Goal: Task Accomplishment & Management: Manage account settings

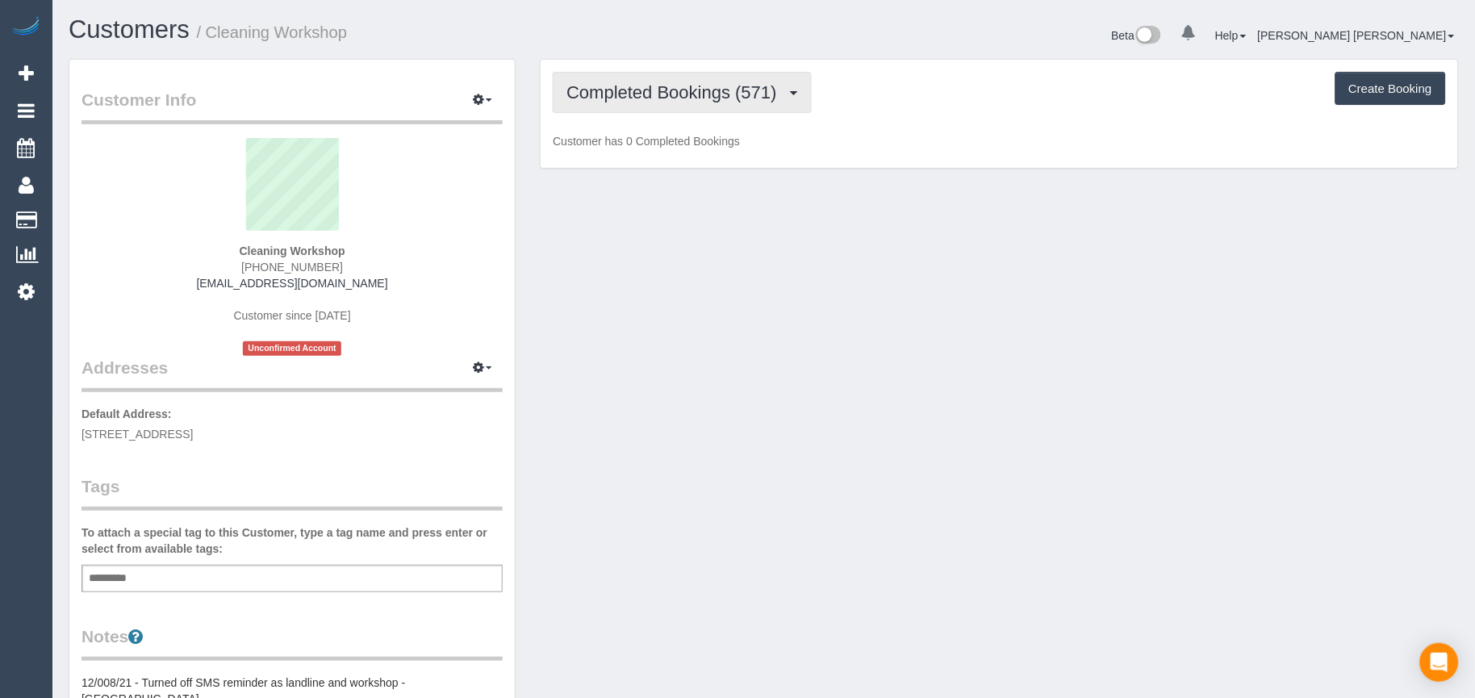
click at [659, 102] on span "Completed Bookings (571)" at bounding box center [676, 92] width 218 height 20
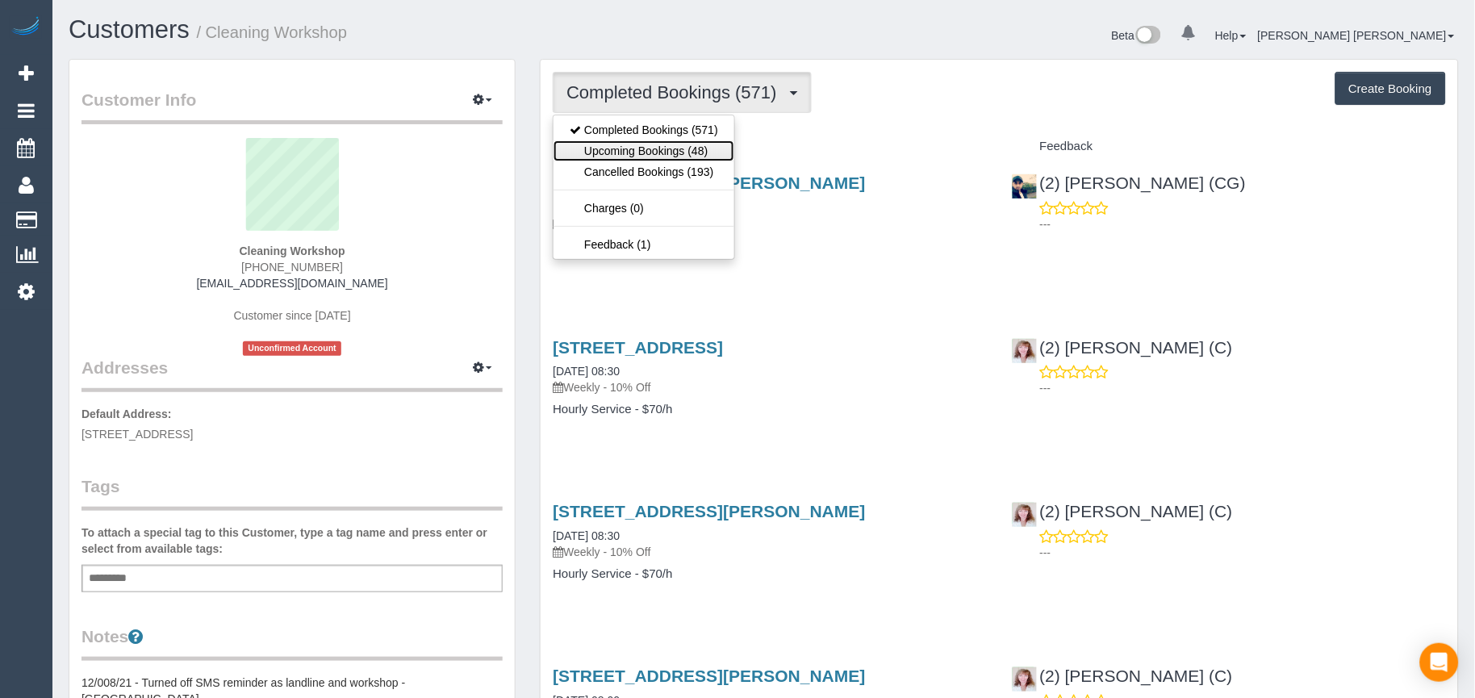
click at [657, 149] on link "Upcoming Bookings (48)" at bounding box center [644, 150] width 181 height 21
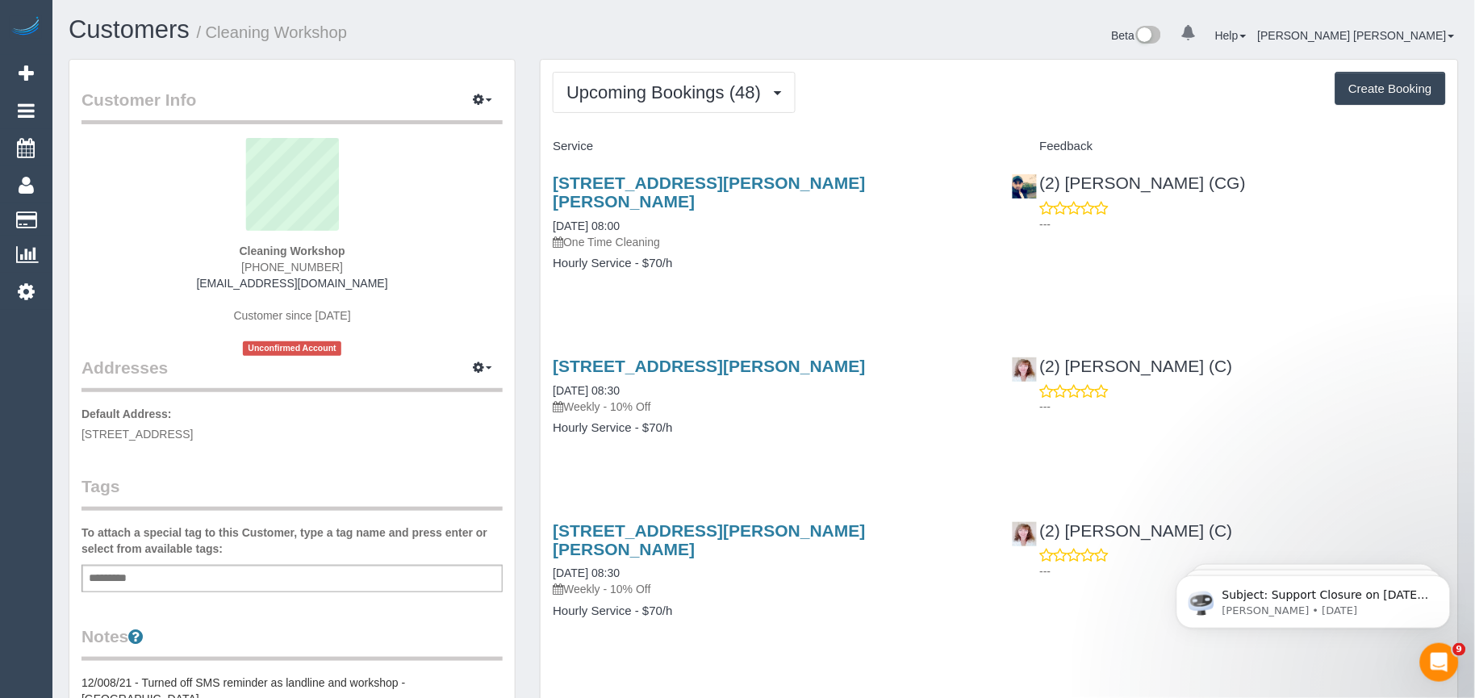
drag, startPoint x: 841, startPoint y: 351, endPoint x: 550, endPoint y: 328, distance: 291.4
click at [550, 343] on div "[STREET_ADDRESS][PERSON_NAME] [DATE] 08:30 Weekly - 10% Off Hourly Service - $7…" at bounding box center [770, 405] width 458 height 124
copy link "[STREET_ADDRESS][PERSON_NAME]"
click at [756, 270] on div "[STREET_ADDRESS][PERSON_NAME][PERSON_NAME] [DATE] 08:00 One Time Cleaning Hourl…" at bounding box center [770, 231] width 458 height 143
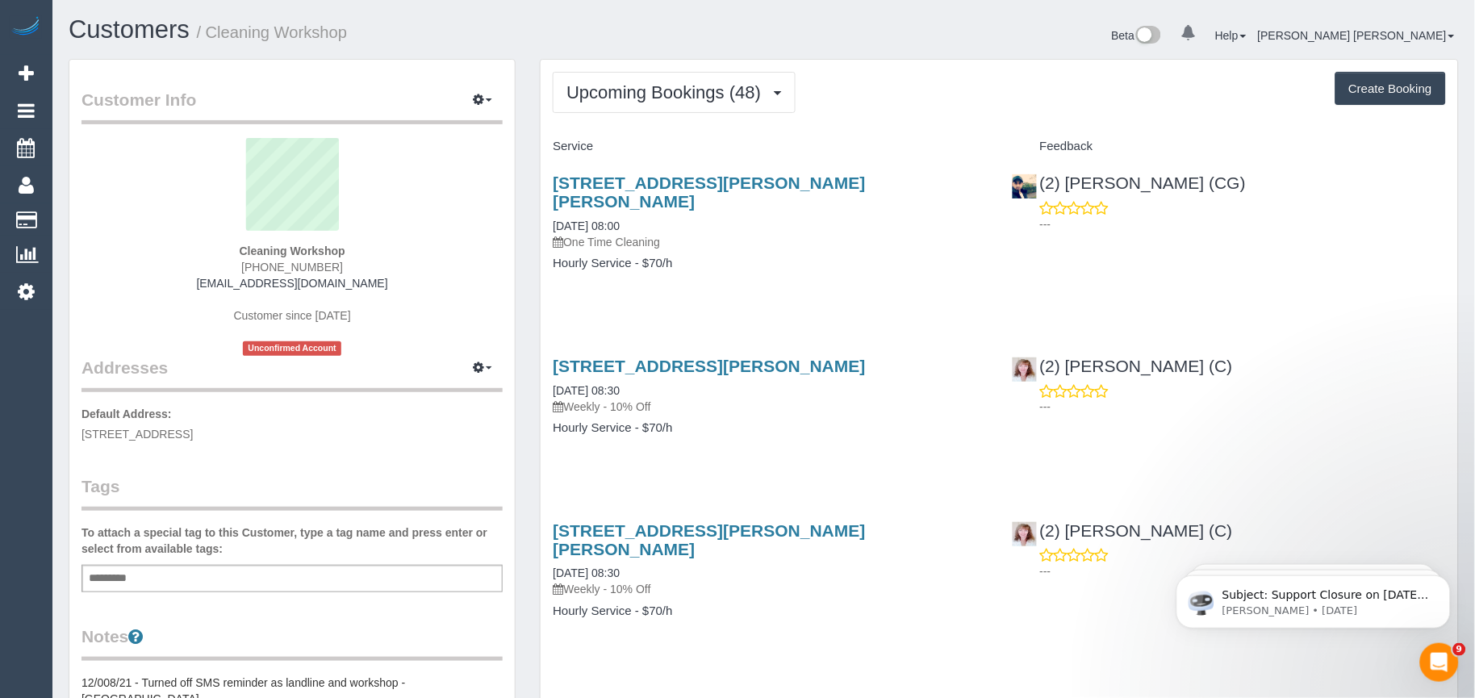
drag, startPoint x: 848, startPoint y: 353, endPoint x: 547, endPoint y: 348, distance: 301.1
click at [547, 348] on div "[STREET_ADDRESS][PERSON_NAME] [DATE] 08:30 Weekly - 10% Off Hourly Service - $7…" at bounding box center [770, 405] width 458 height 124
copy link "[STREET_ADDRESS][PERSON_NAME]"
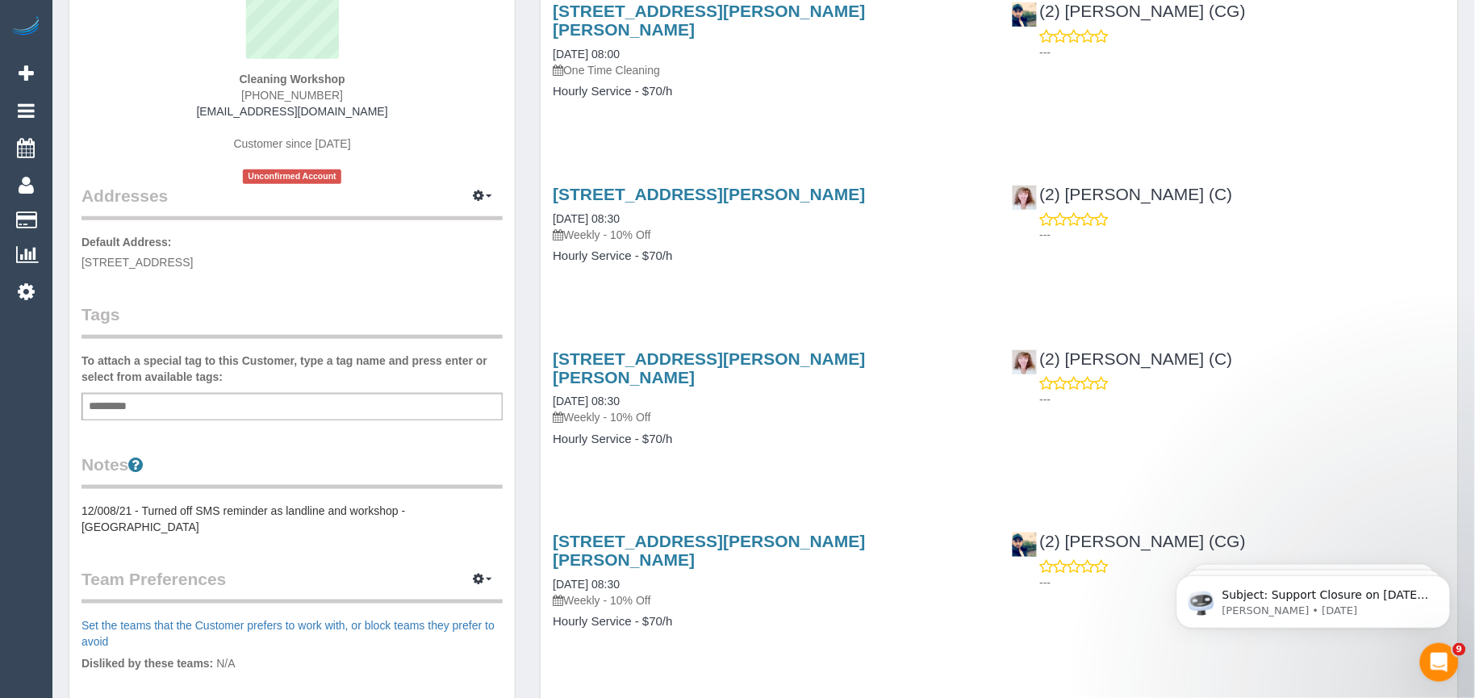
scroll to position [179, 0]
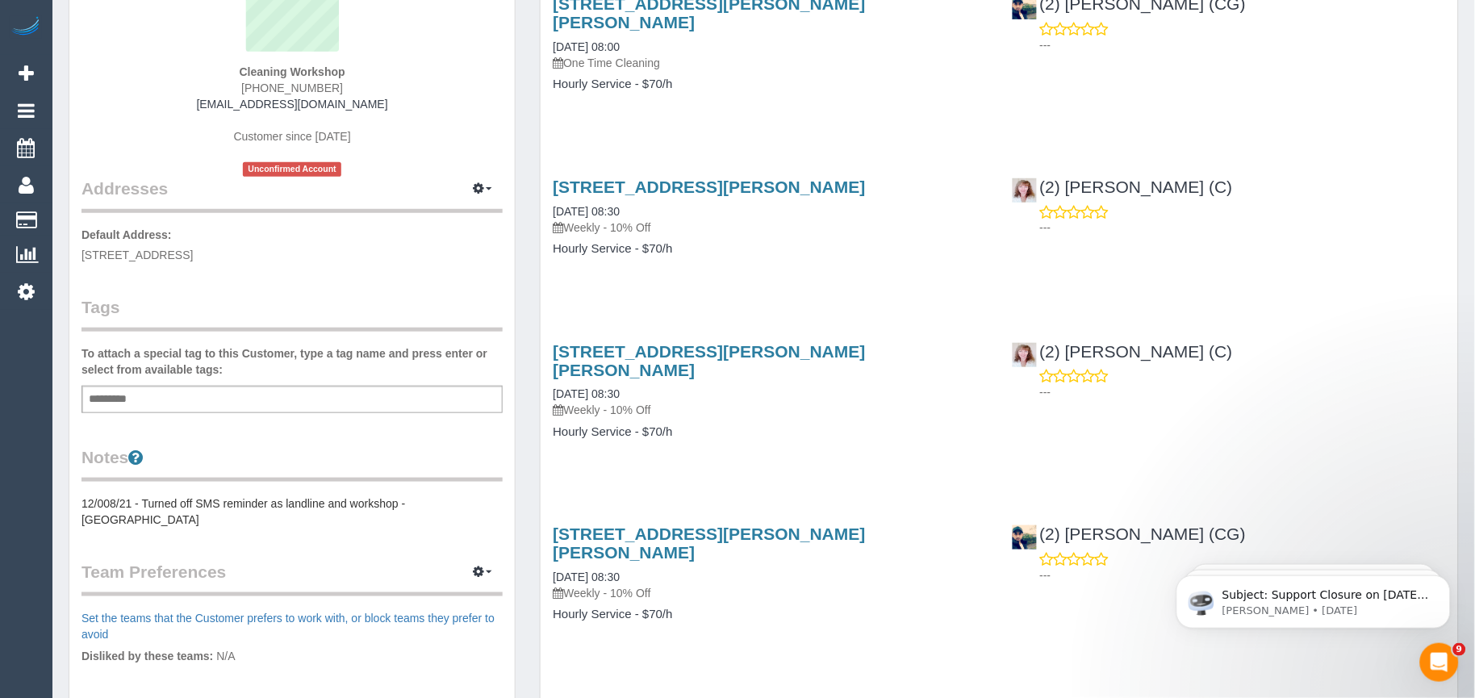
click at [754, 385] on div "[STREET_ADDRESS][PERSON_NAME][PERSON_NAME] [DATE] 08:30 Weekly - 10% Off Hourly…" at bounding box center [770, 399] width 458 height 143
drag, startPoint x: 845, startPoint y: 169, endPoint x: 542, endPoint y: 166, distance: 302.7
click at [542, 166] on div "[STREET_ADDRESS][PERSON_NAME] [DATE] 08:30 Weekly - 10% Off Hourly Service - $7…" at bounding box center [770, 226] width 458 height 124
copy link "[STREET_ADDRESS][PERSON_NAME]"
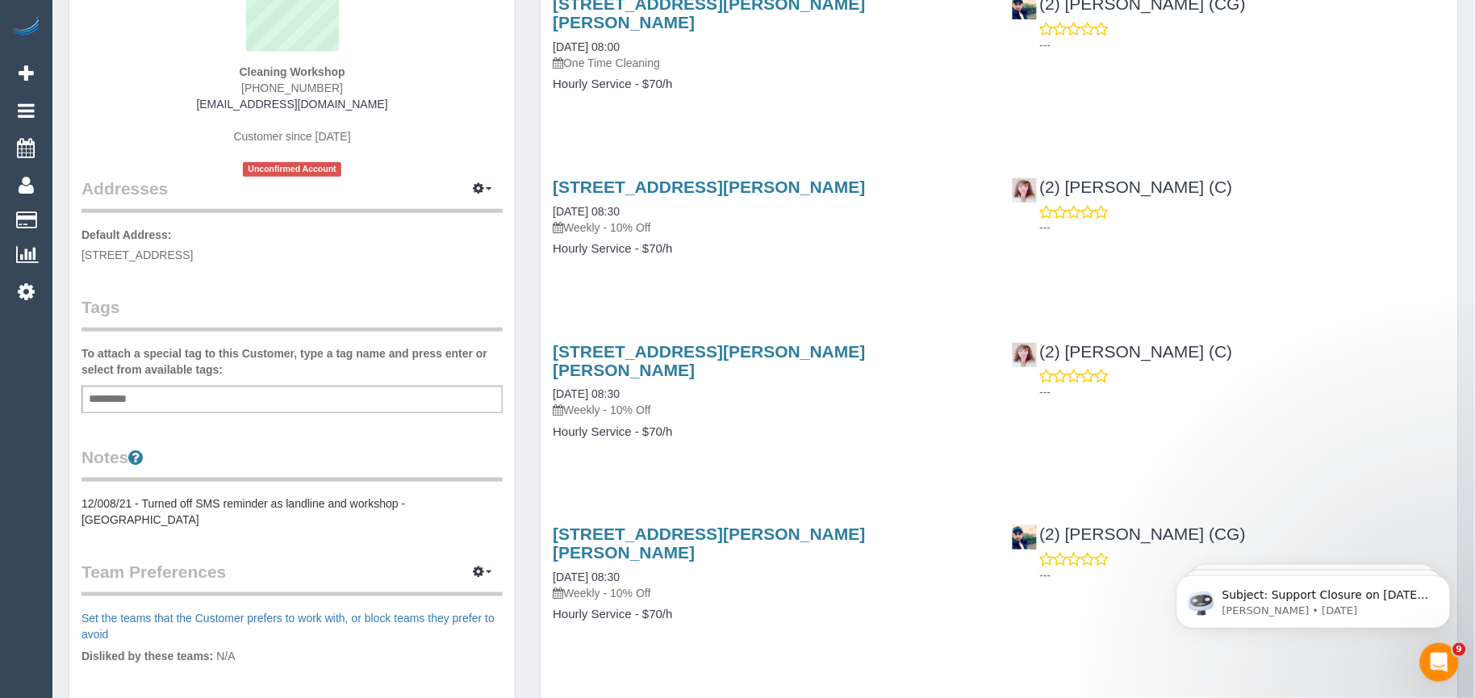
click at [1029, 246] on div "[STREET_ADDRESS][PERSON_NAME] [DATE] 08:30 Weekly - 10% Off Hourly Service - $7…" at bounding box center [1000, 226] width 918 height 124
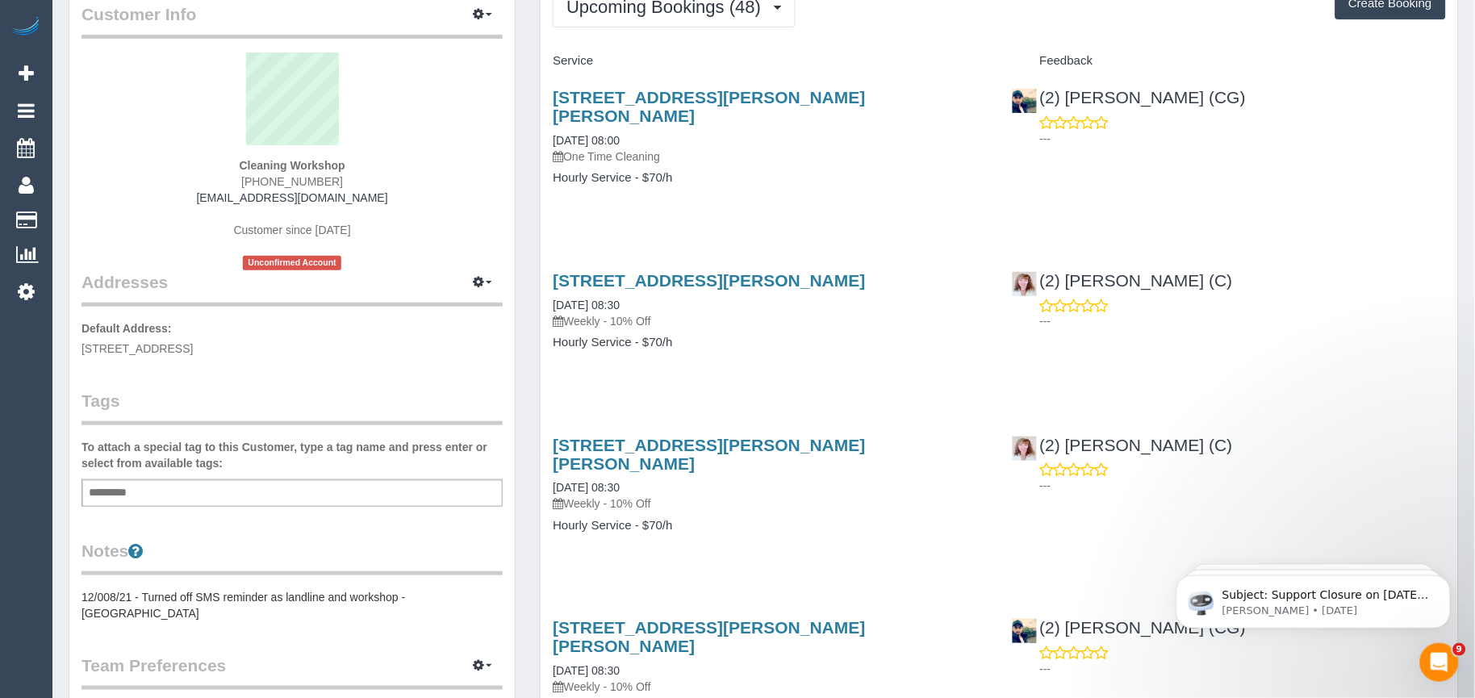
scroll to position [90, 0]
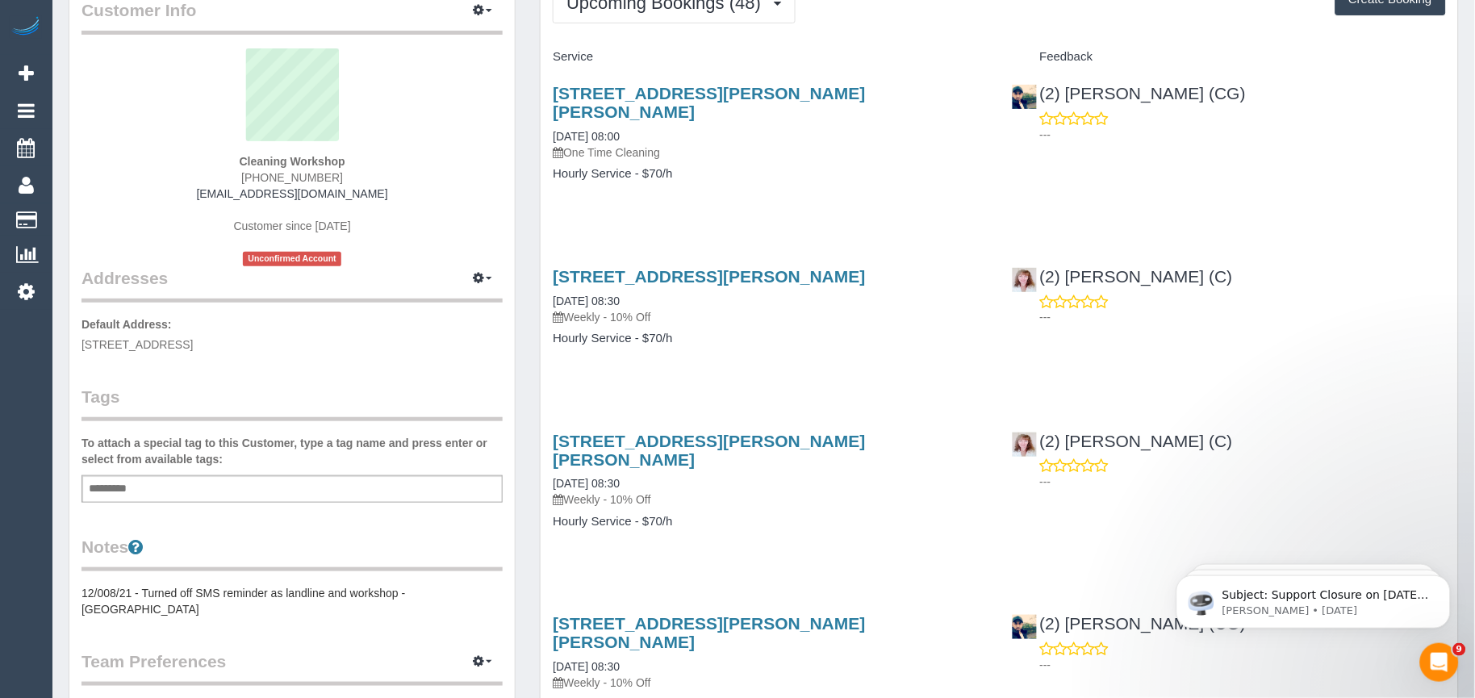
click at [784, 328] on div "[STREET_ADDRESS][PERSON_NAME] [DATE] 08:30 Weekly - 10% Off Hourly Service - $7…" at bounding box center [770, 315] width 458 height 124
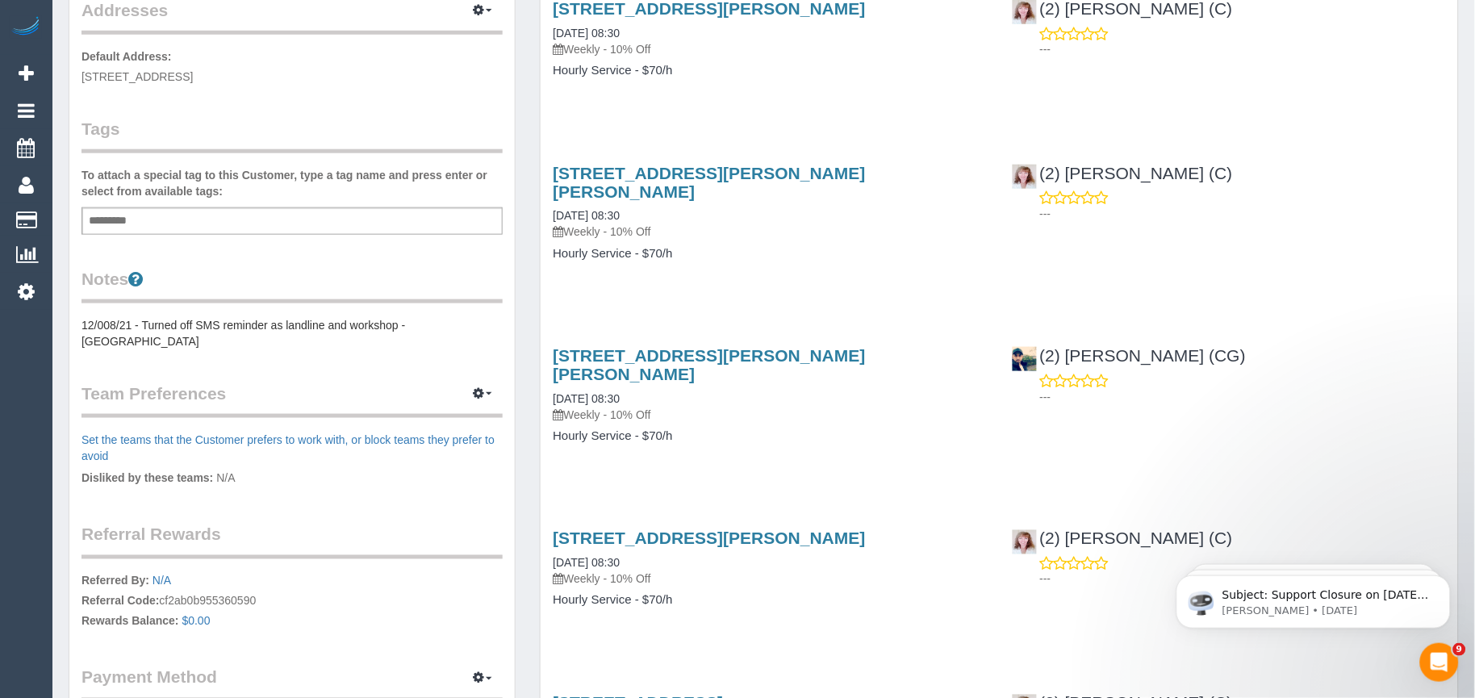
scroll to position [358, 0]
click at [803, 408] on div "[STREET_ADDRESS][PERSON_NAME][PERSON_NAME] [DATE] 08:30 Weekly - 10% Off Hourly…" at bounding box center [770, 403] width 458 height 143
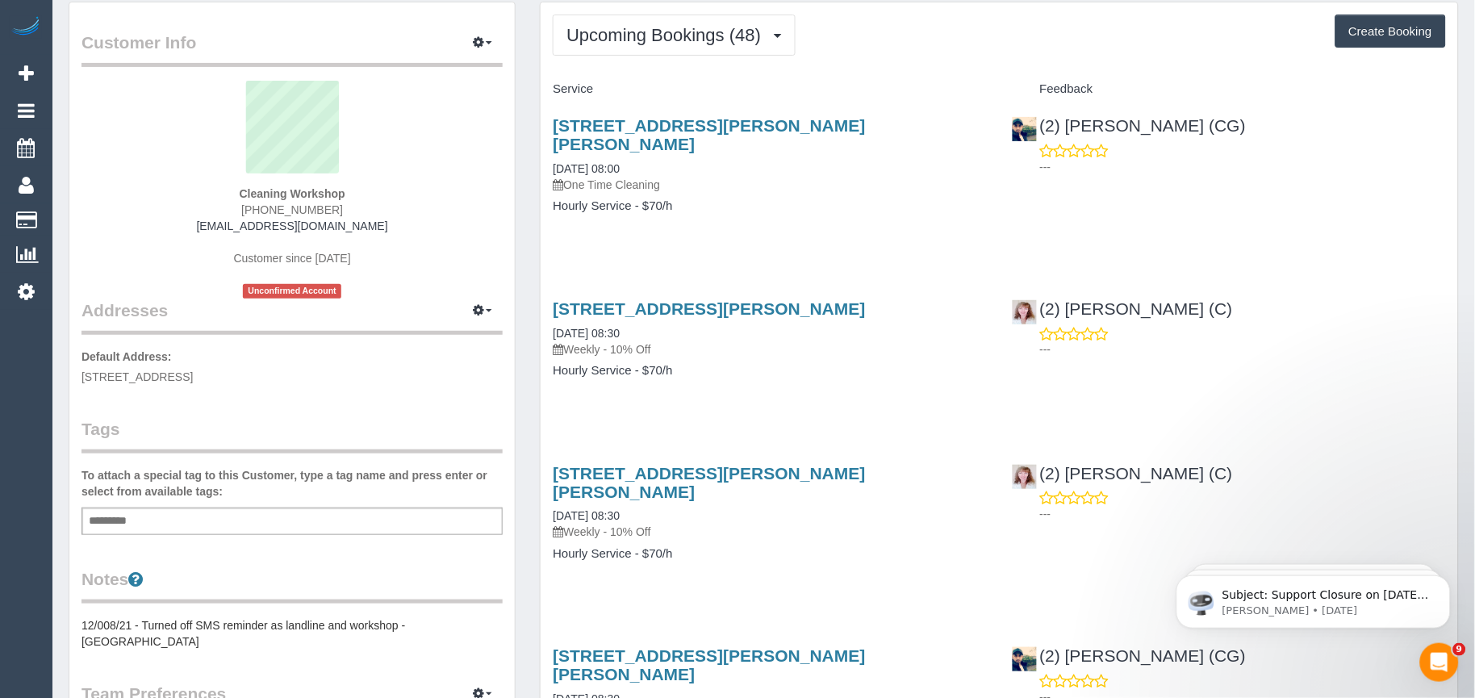
scroll to position [90, 0]
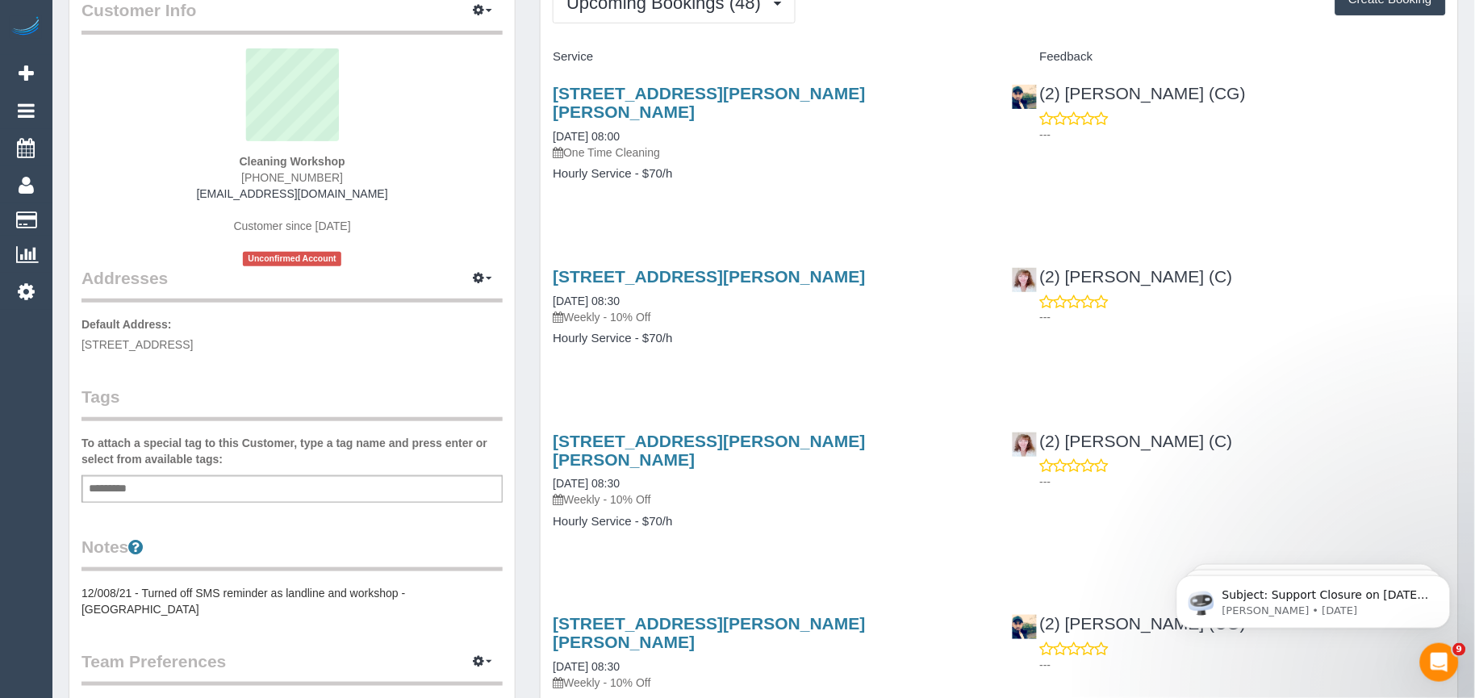
click at [826, 515] on h4 "Hourly Service - $70/h" at bounding box center [770, 522] width 434 height 14
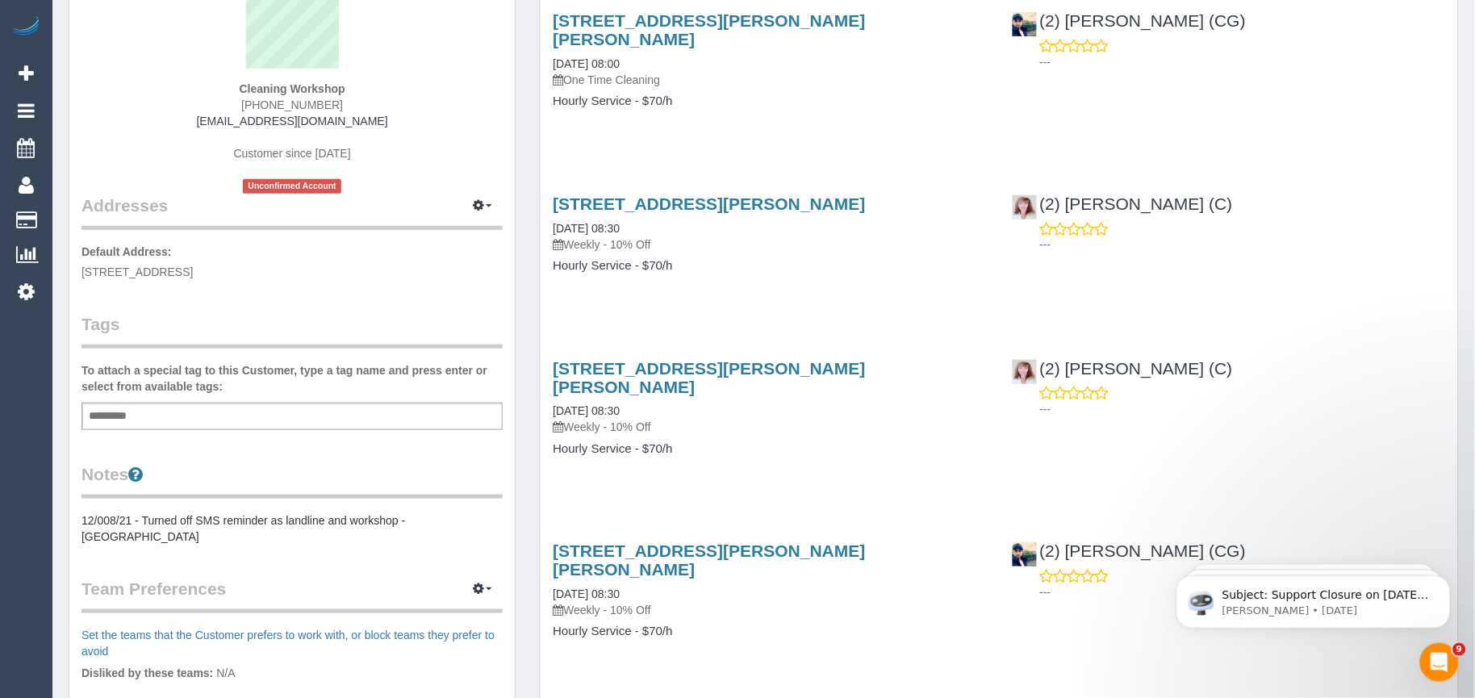
scroll to position [179, 0]
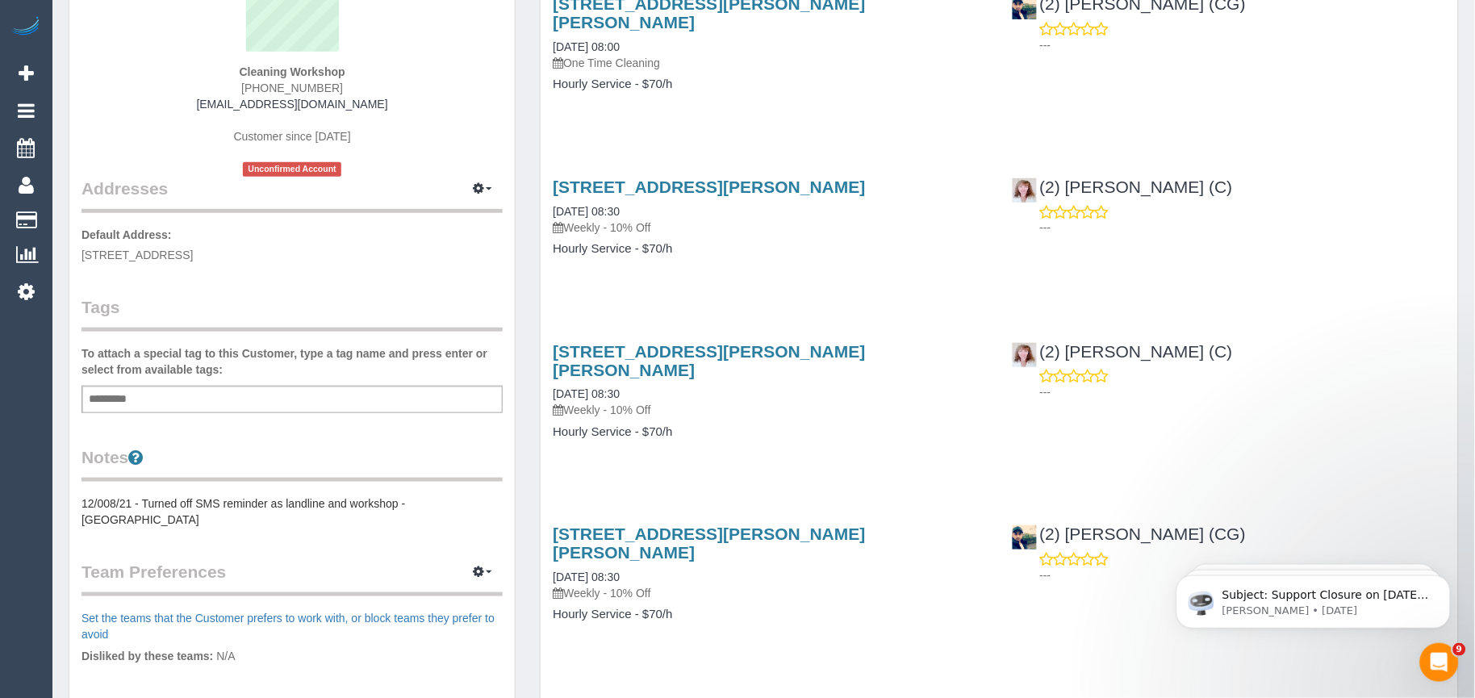
click at [770, 410] on div "[STREET_ADDRESS][PERSON_NAME][PERSON_NAME] [DATE] 08:30 Weekly - 10% Off Hourly…" at bounding box center [770, 399] width 458 height 143
click at [776, 425] on h4 "Hourly Service - $70/h" at bounding box center [770, 432] width 434 height 14
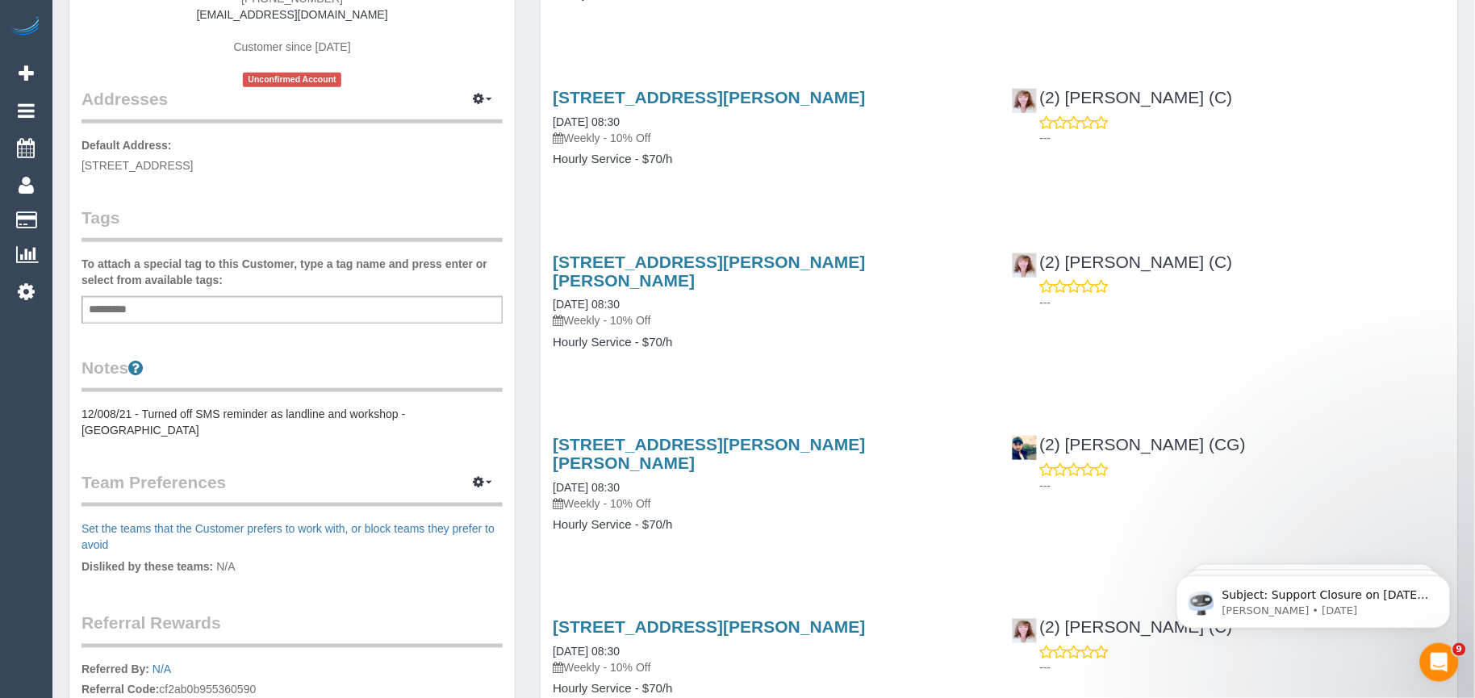
click at [769, 496] on p "Weekly - 10% Off" at bounding box center [770, 504] width 434 height 16
click at [780, 341] on div "[STREET_ADDRESS][PERSON_NAME][PERSON_NAME] [DATE] 08:30 Weekly - 10% Off Hourly…" at bounding box center [770, 310] width 458 height 143
click at [715, 496] on p "Weekly - 10% Off" at bounding box center [770, 504] width 434 height 16
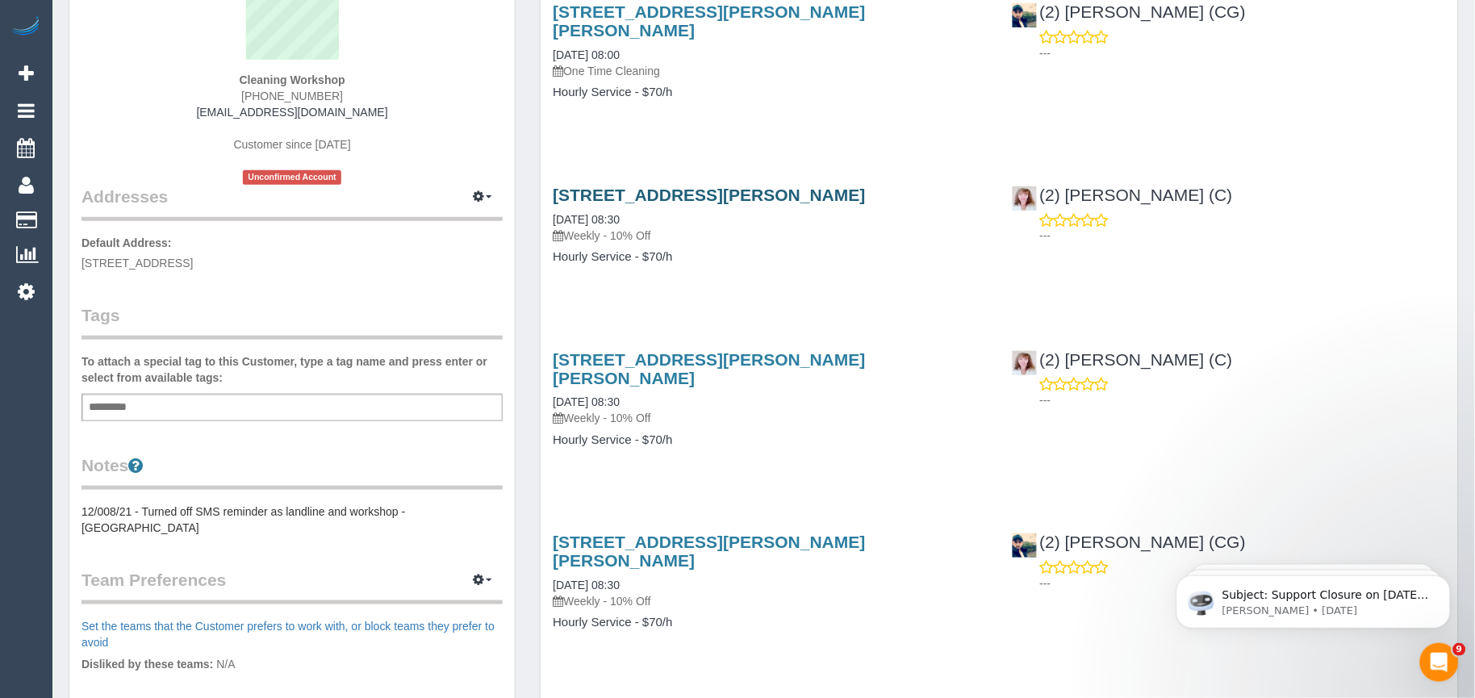
scroll to position [0, 0]
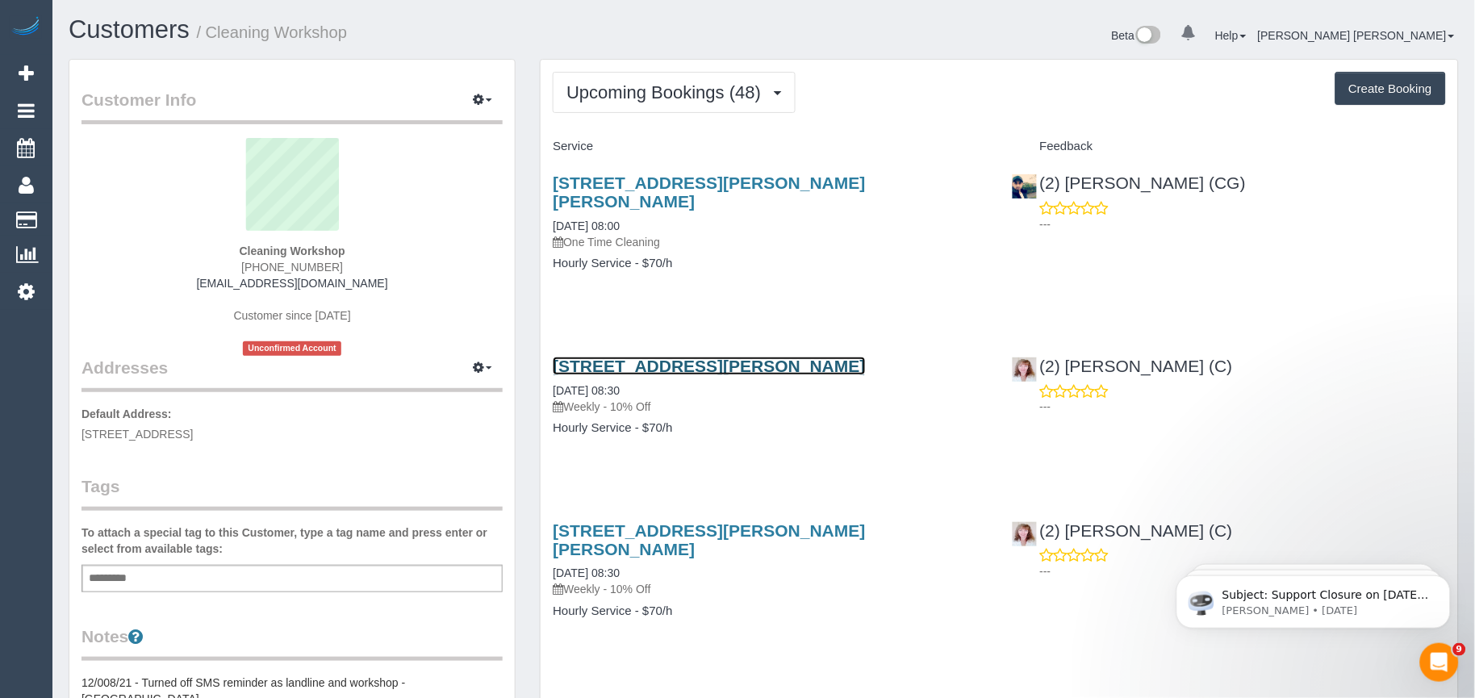
click at [686, 357] on link "[STREET_ADDRESS][PERSON_NAME]" at bounding box center [709, 366] width 312 height 19
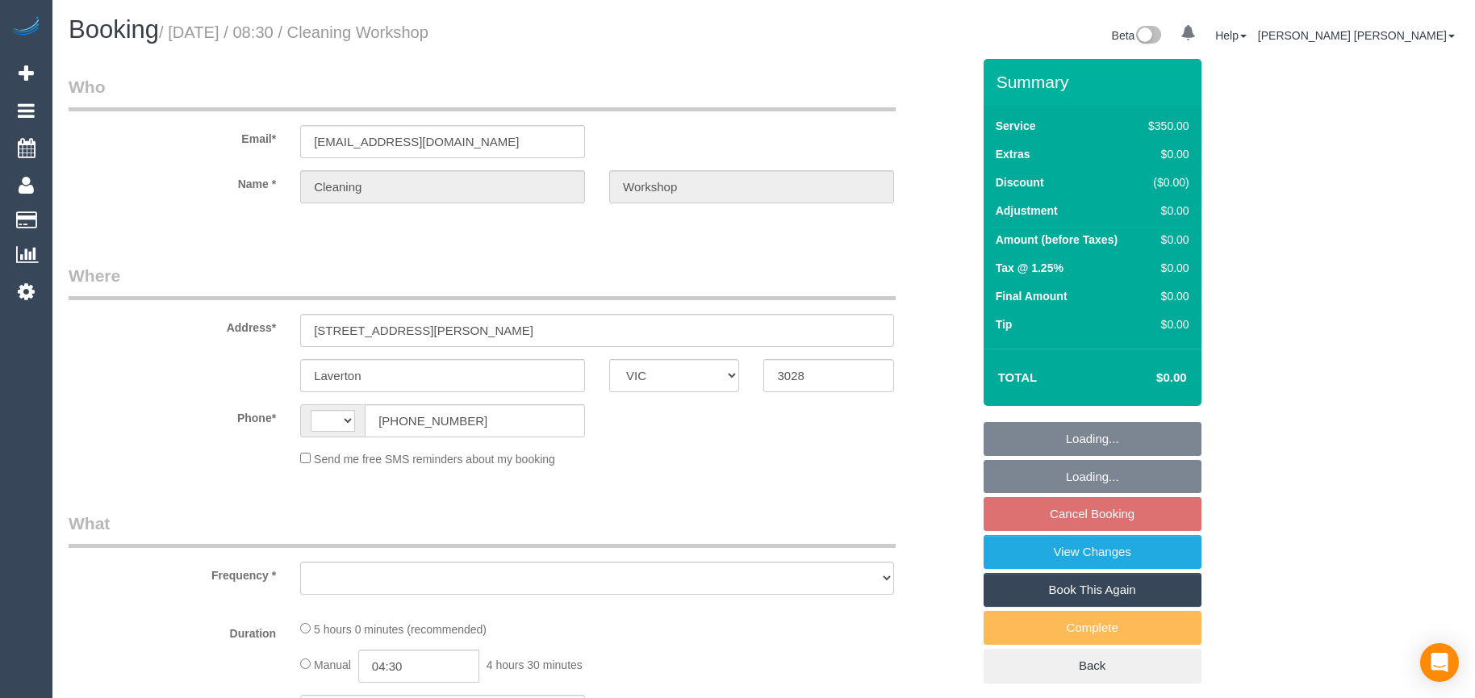
select select "VIC"
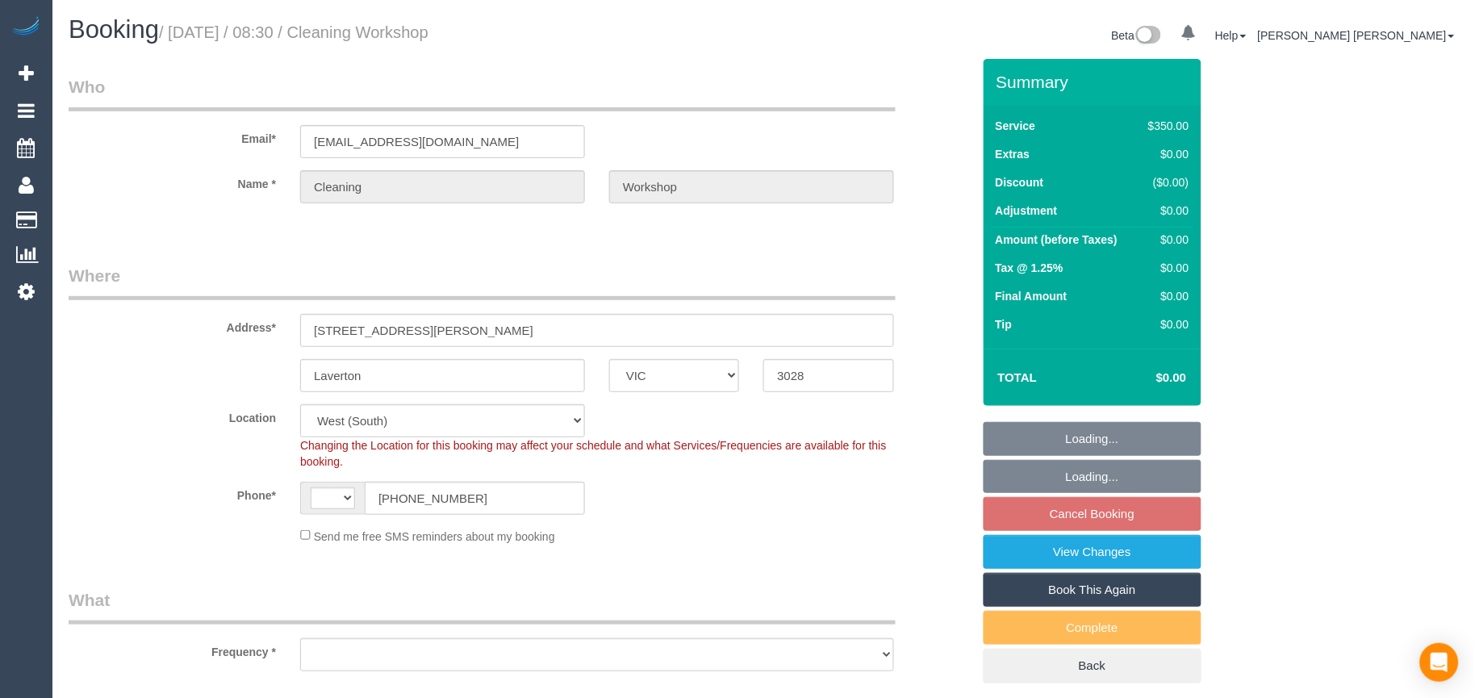
select select "string:AU"
select select "object:660"
select select "number:28"
select select "object:669"
select select "300"
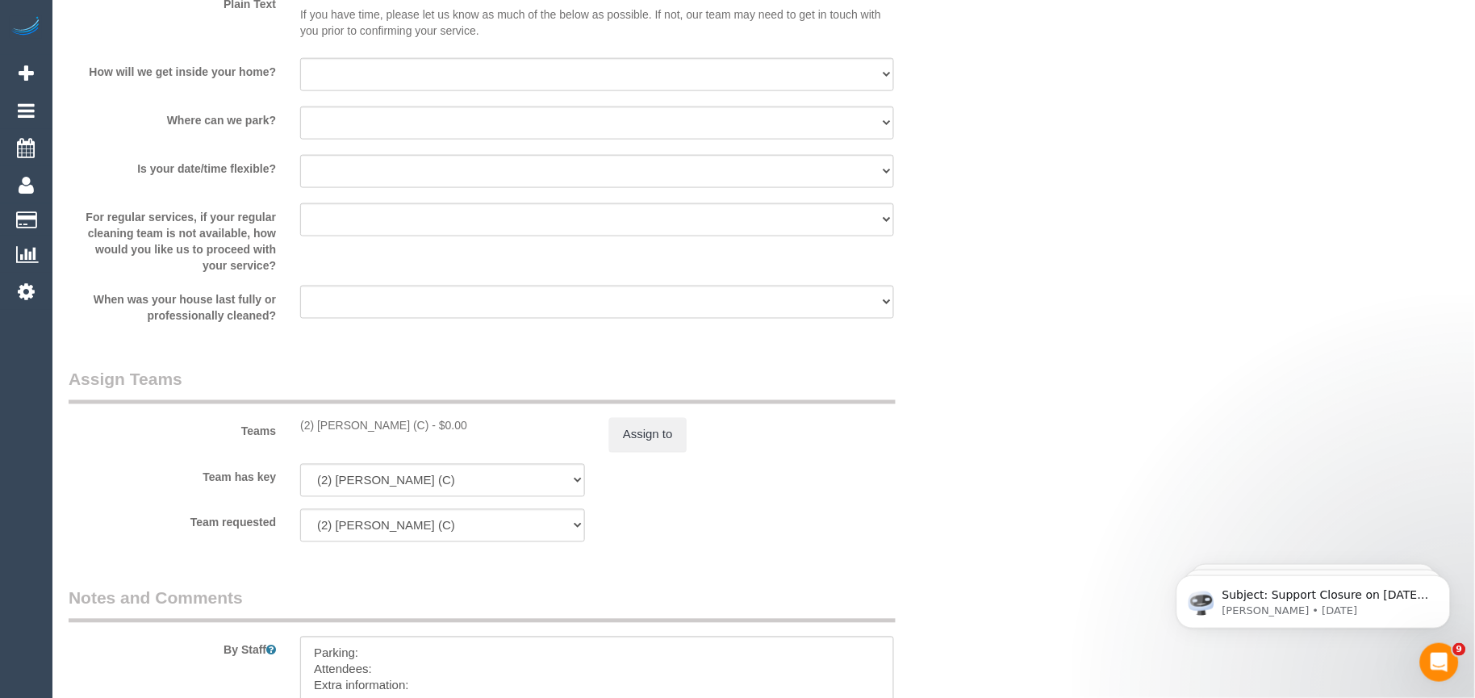
scroll to position [2421, 0]
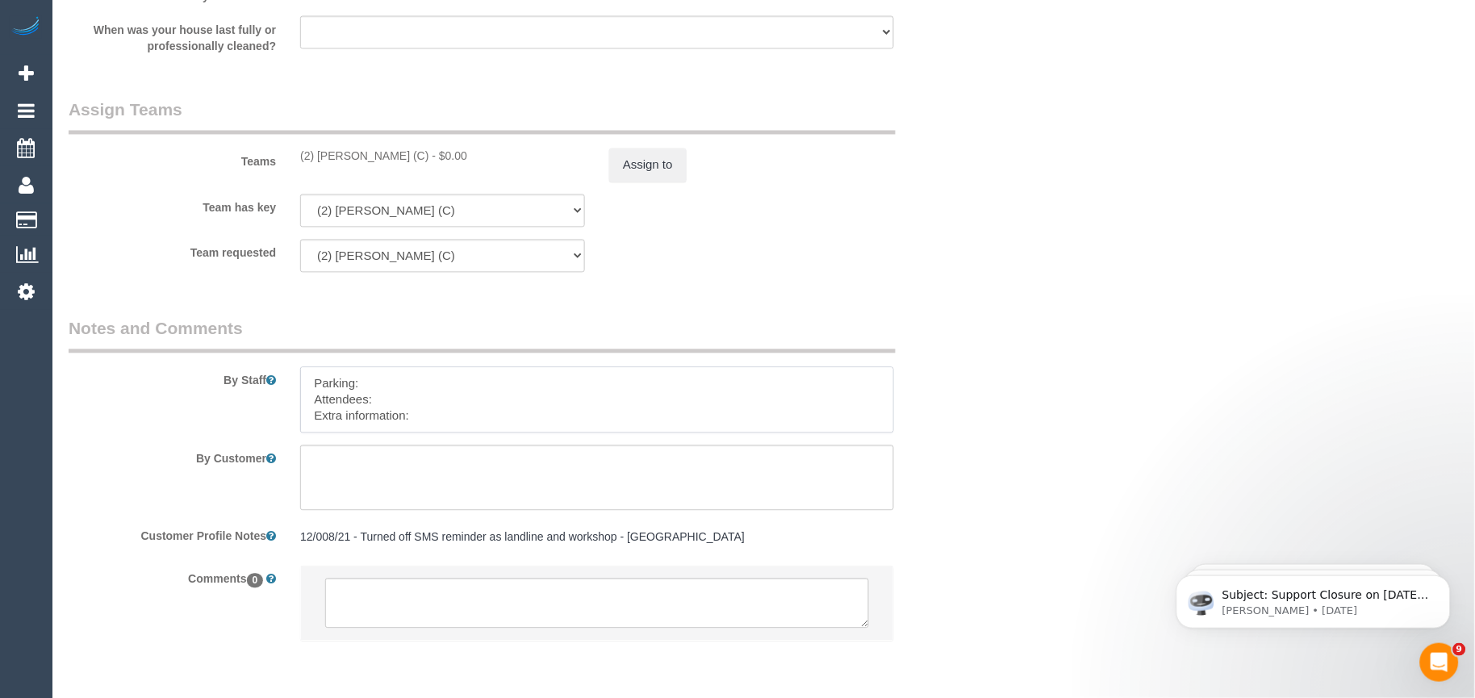
drag, startPoint x: 413, startPoint y: 390, endPoint x: 465, endPoint y: 412, distance: 56.1
click at [415, 391] on textarea at bounding box center [597, 400] width 594 height 66
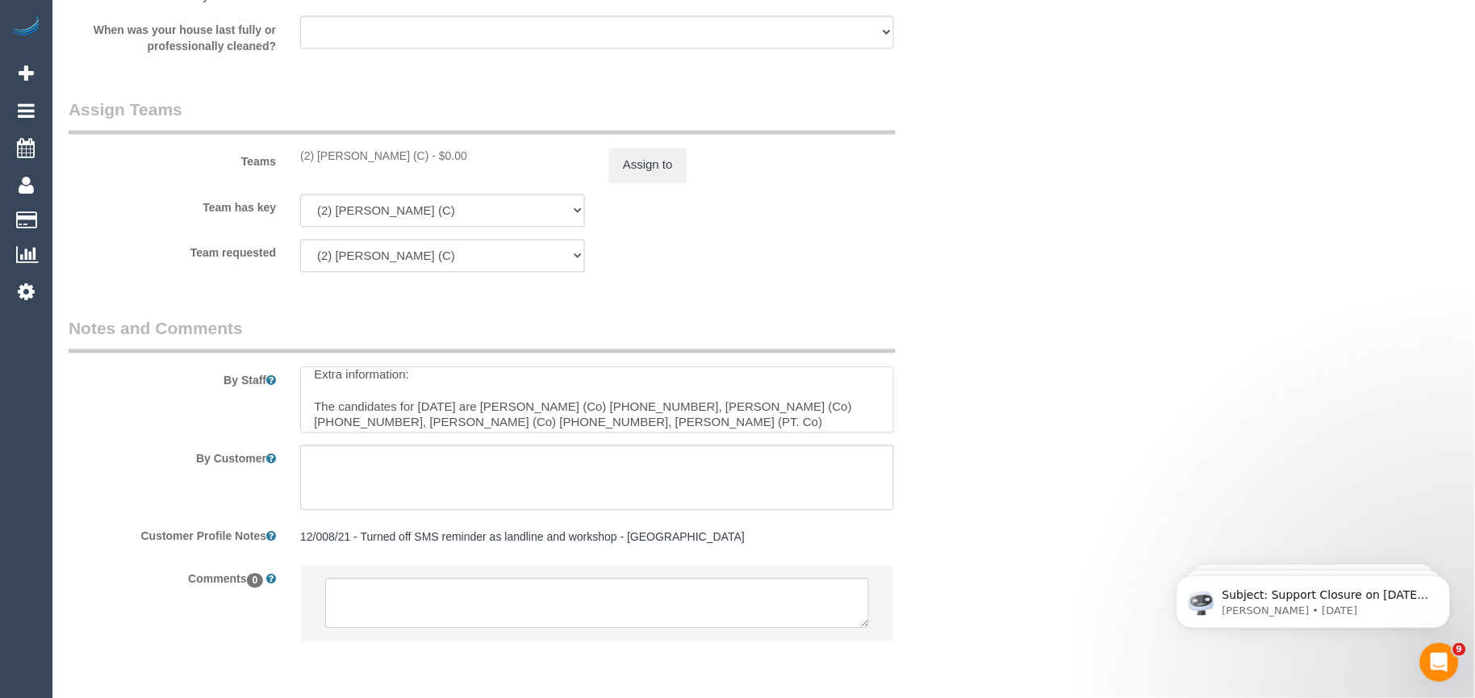
scroll to position [65, 0]
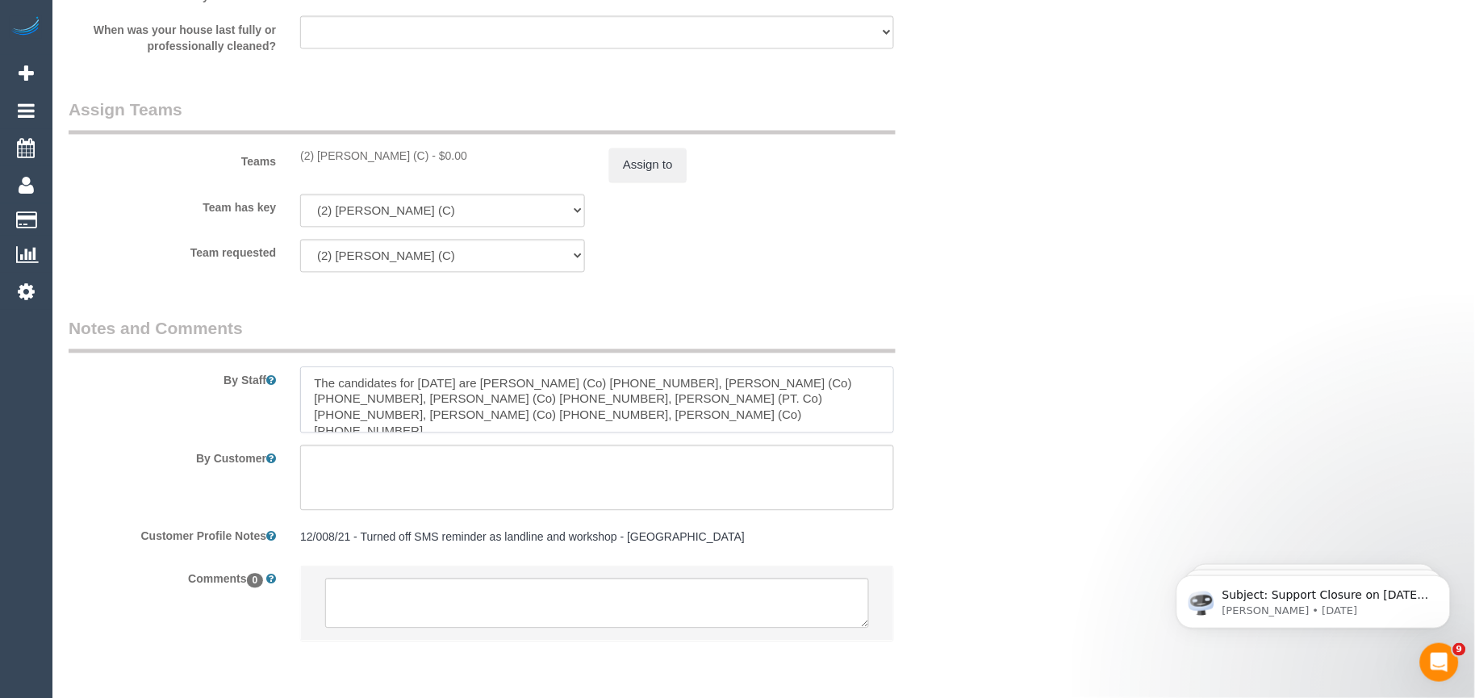
click at [436, 408] on textarea at bounding box center [597, 400] width 594 height 66
click at [575, 399] on textarea at bounding box center [597, 400] width 594 height 66
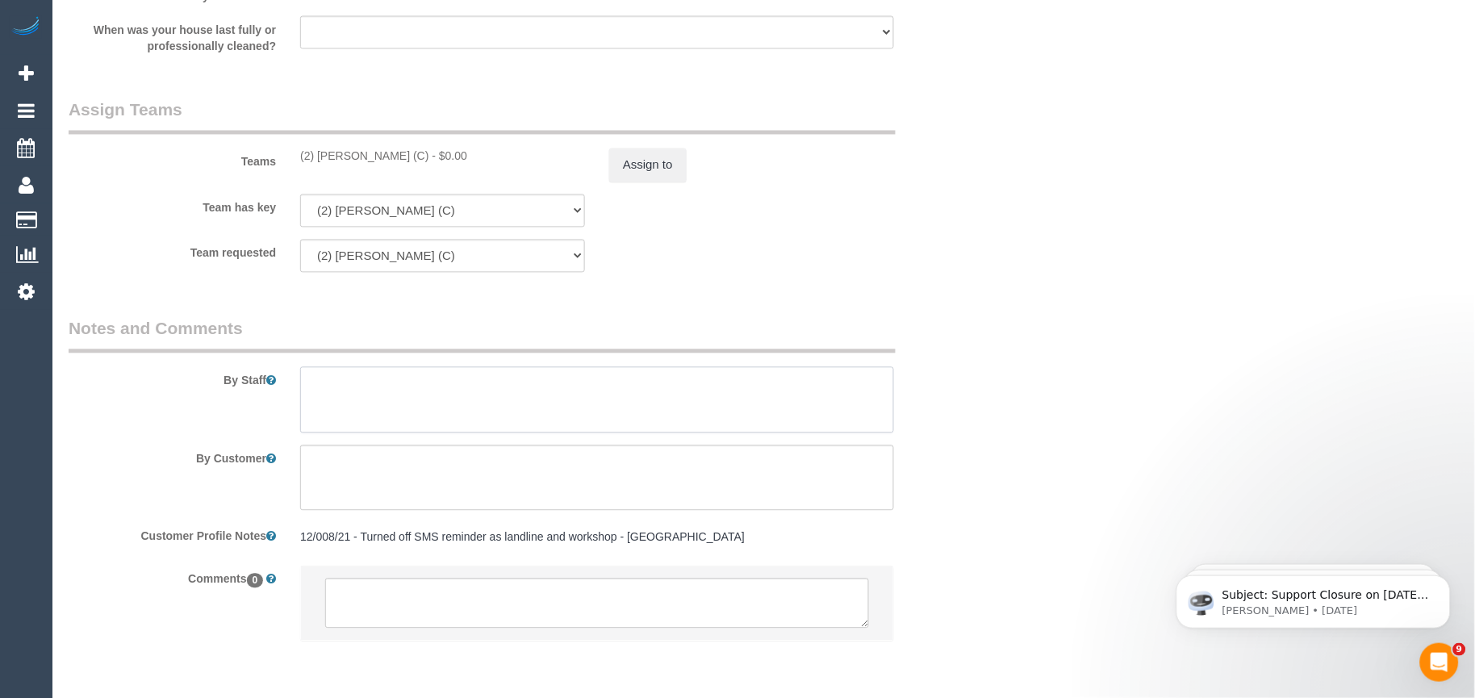
scroll to position [0, 0]
paste textarea "The candidates for tomorrow are Claire Tullius (Co) +61484271720, Senal Boteju …"
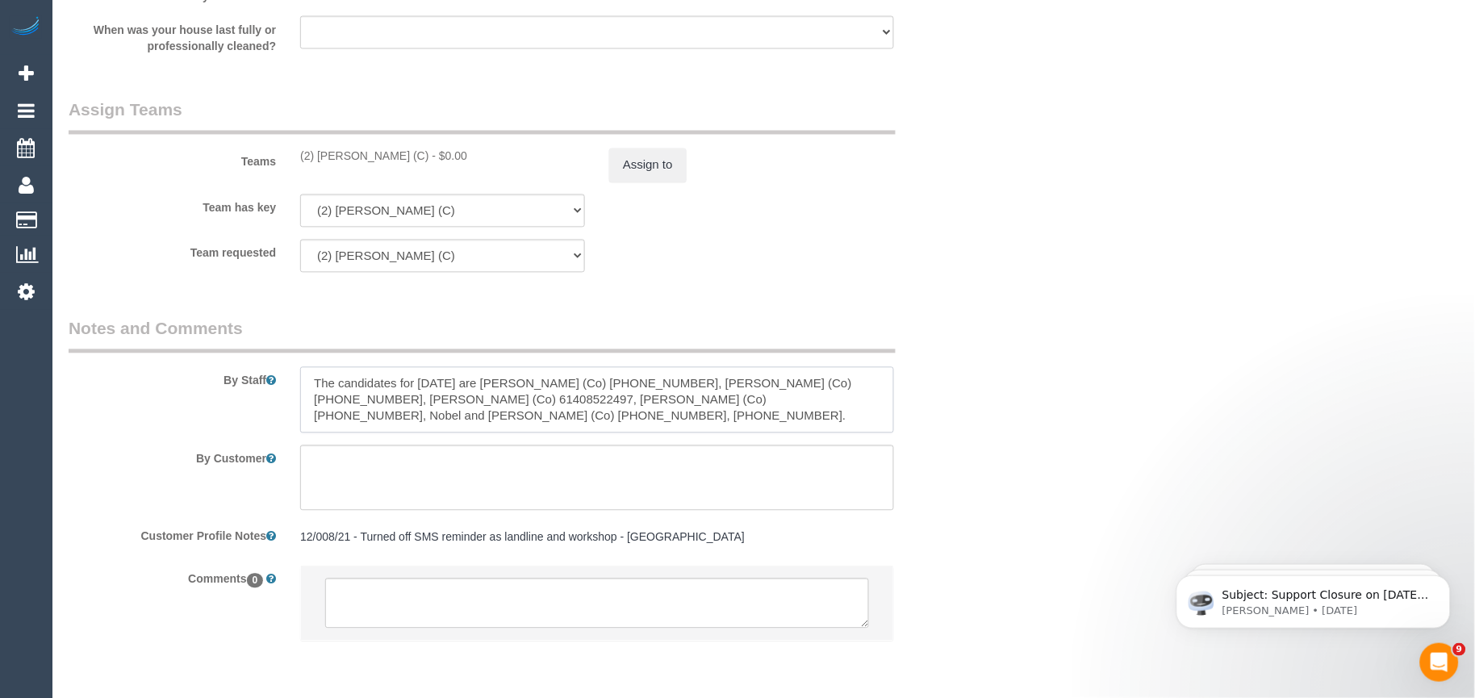
click at [408, 425] on textarea at bounding box center [597, 400] width 594 height 66
click at [316, 395] on textarea at bounding box center [597, 400] width 594 height 66
paste textarea "Candidates Details:"
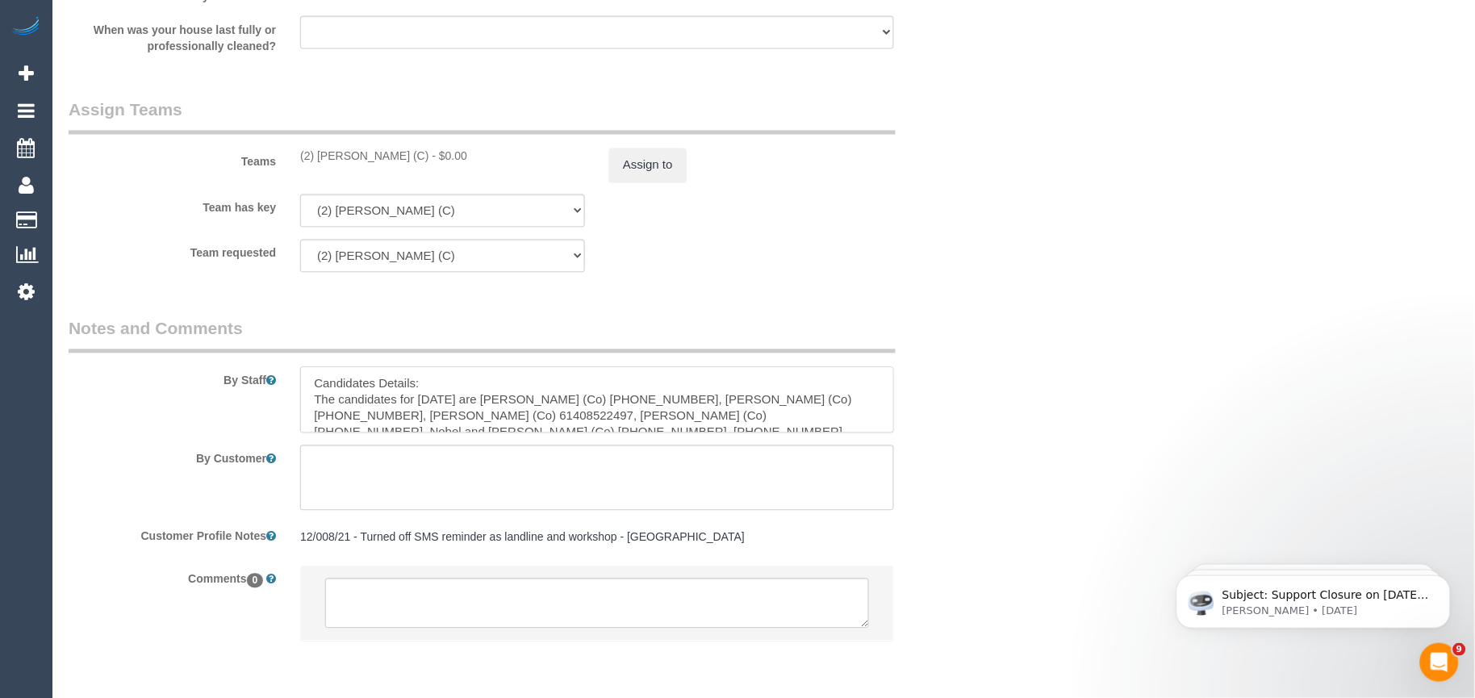
click at [316, 391] on textarea at bounding box center [597, 400] width 594 height 66
click at [439, 387] on textarea at bounding box center [597, 400] width 594 height 66
paste textarea "Workshop Customer's Name and Contact"
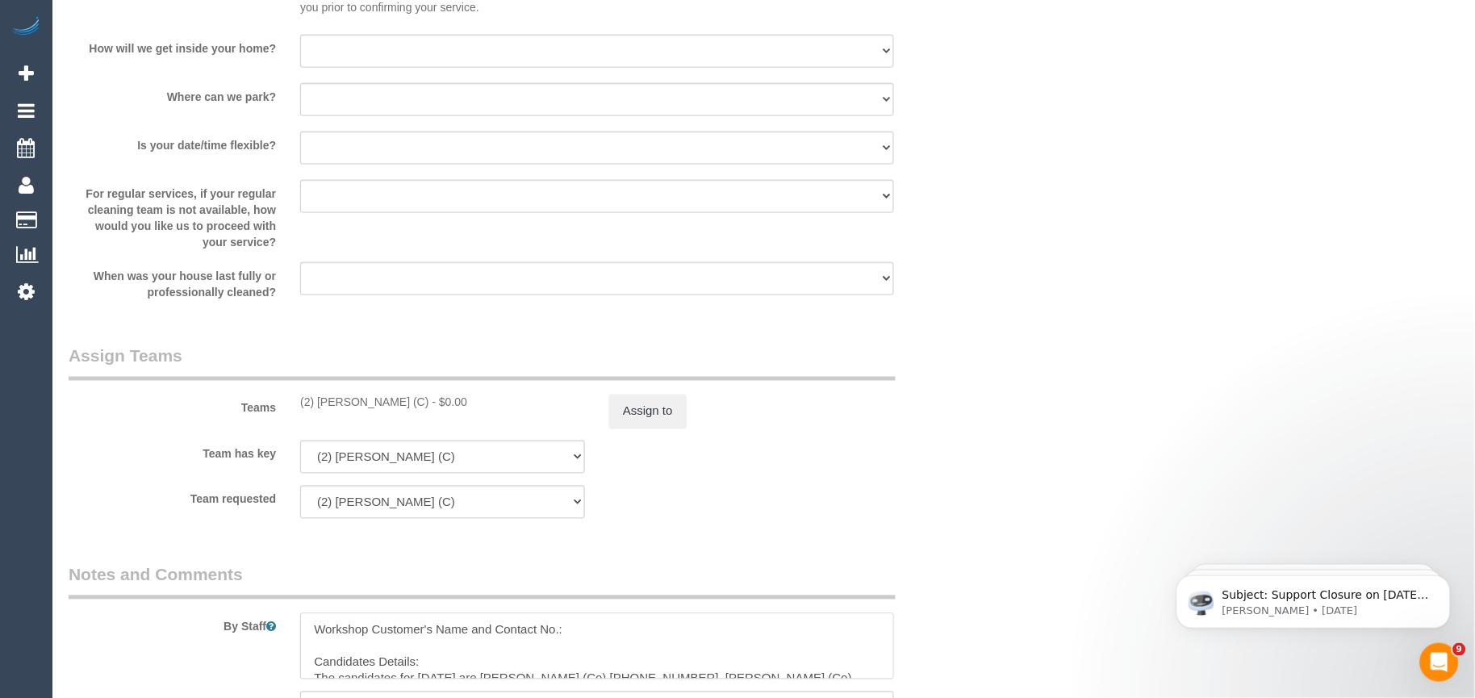
scroll to position [2331, 0]
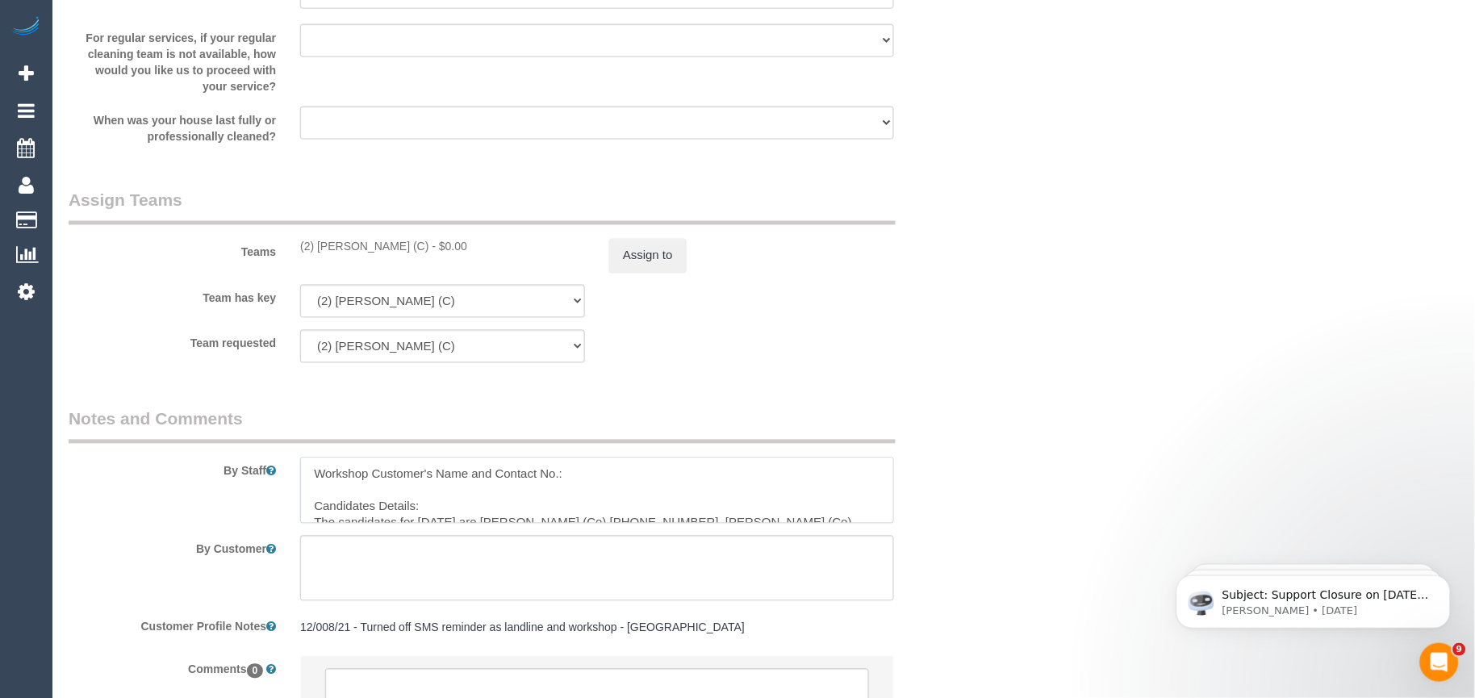
click at [361, 496] on textarea at bounding box center [597, 491] width 594 height 66
paste textarea "Kerry Welfare"
paste textarea "458366759"
click at [591, 497] on textarea at bounding box center [597, 491] width 594 height 66
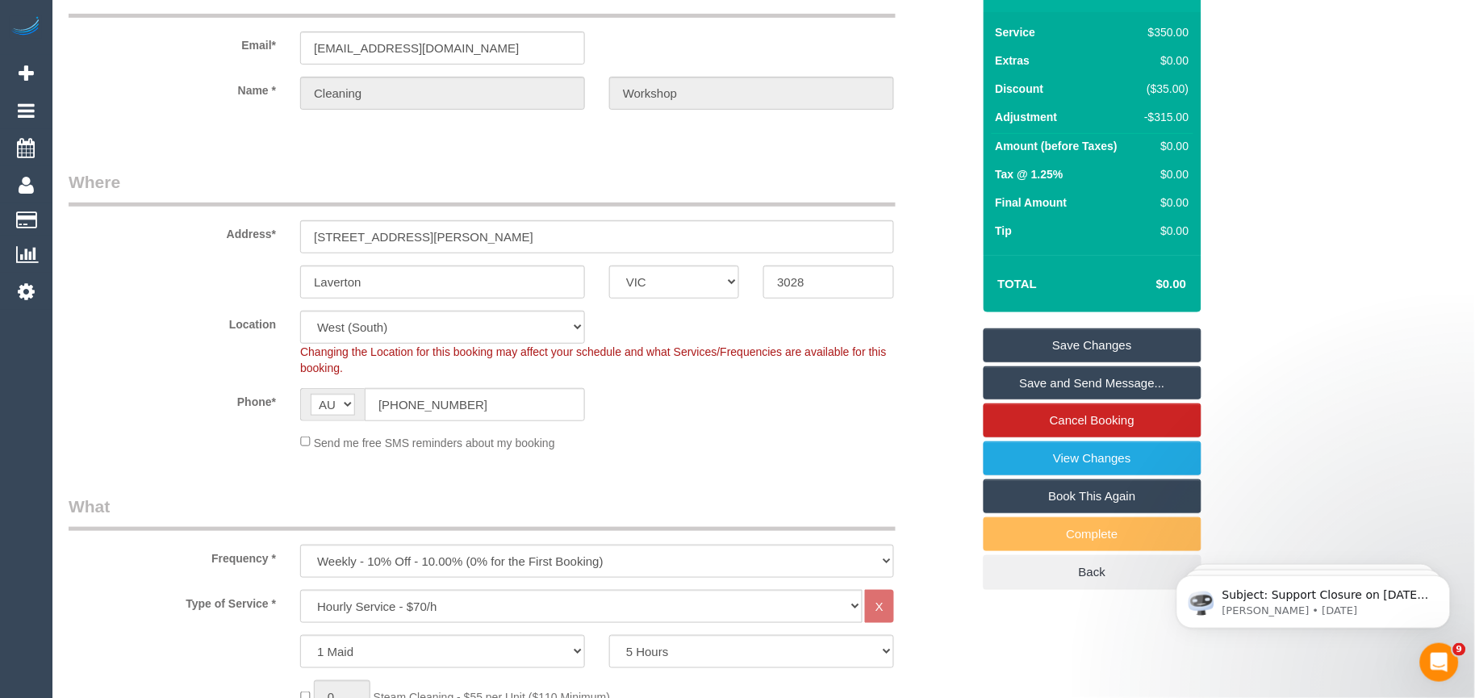
scroll to position [0, 0]
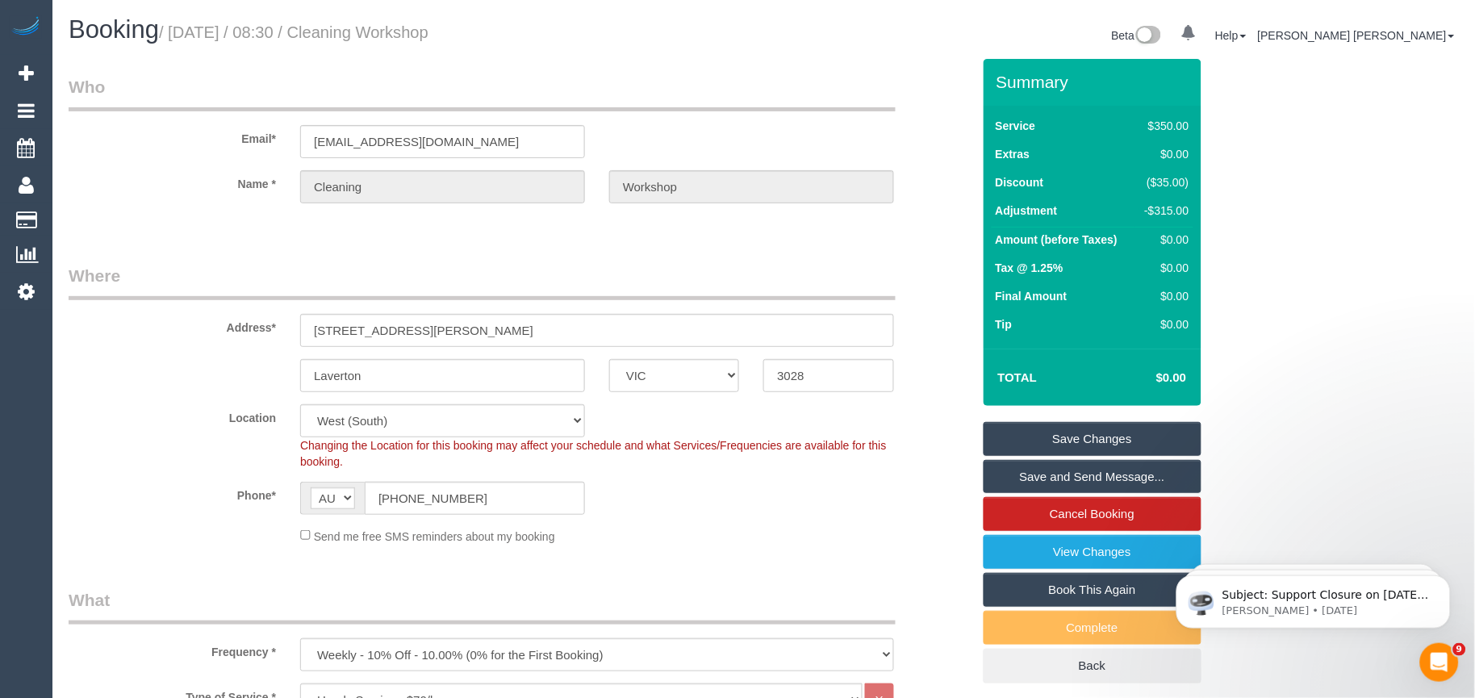
type textarea "Workshop Customer's Name and Contact No.: Kerry Welfare - 458366759 Candidates …"
click at [1068, 442] on link "Save Changes" at bounding box center [1093, 439] width 218 height 34
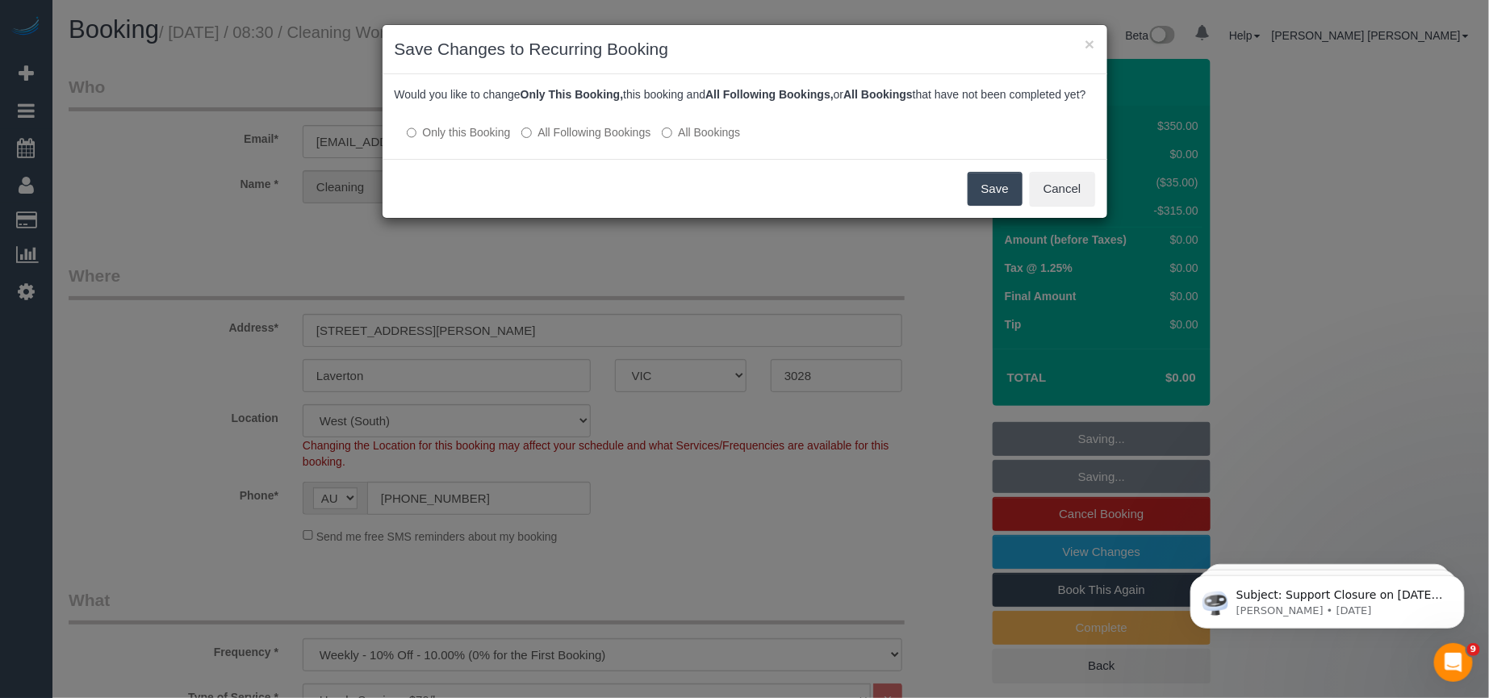
click at [999, 206] on button "Save" at bounding box center [995, 189] width 55 height 34
